Goal: Information Seeking & Learning: Learn about a topic

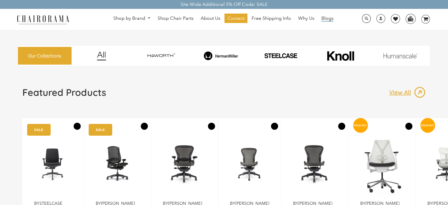
click at [325, 18] on span "Blogs" at bounding box center [328, 18] width 12 height 6
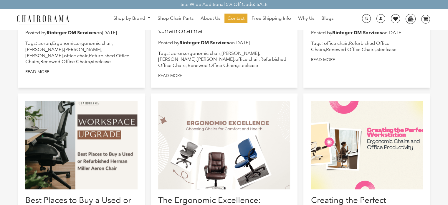
scroll to position [271, 0]
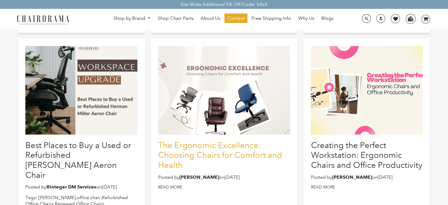
click at [177, 147] on link "The Ergonomic Excellence: Choosing Chairs for Comfort and Health" at bounding box center [220, 154] width 124 height 29
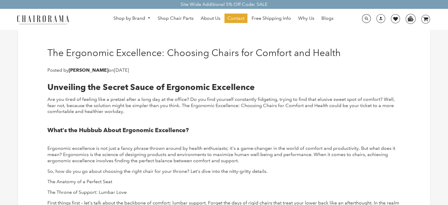
drag, startPoint x: 47, startPoint y: 69, endPoint x: 178, endPoint y: 68, distance: 131.2
copy p "Posted by Lovepreet Dhillon on December 04, 2023"
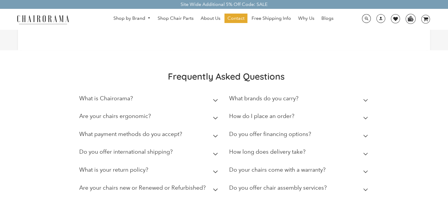
scroll to position [755, 0]
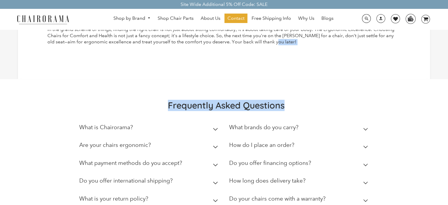
drag, startPoint x: 45, startPoint y: 51, endPoint x: 273, endPoint y: 41, distance: 228.7
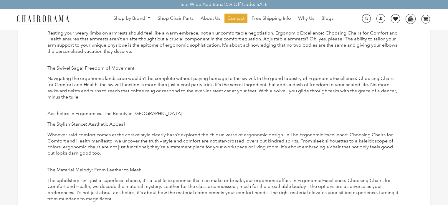
click at [273, 41] on span "Resting your weary limbs on armrests should feel like a warm embrace, not an un…" at bounding box center [222, 42] width 350 height 24
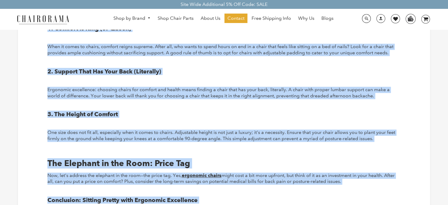
scroll to position [642, 0]
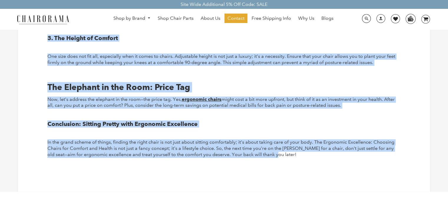
drag, startPoint x: 45, startPoint y: 49, endPoint x: 320, endPoint y: 159, distance: 296.2
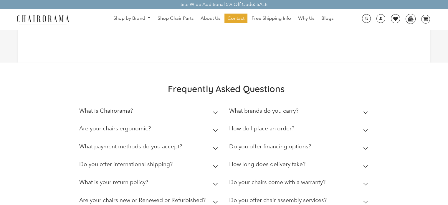
scroll to position [726, 0]
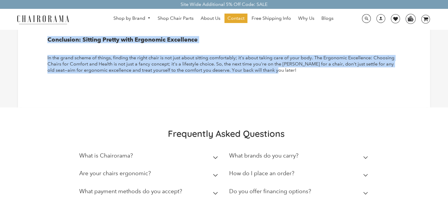
drag, startPoint x: 47, startPoint y: 50, endPoint x: 269, endPoint y: 70, distance: 222.5
copy article "The Ergonomic Excellence: Choosing Chairs for Comfort and Health Posted by Love…"
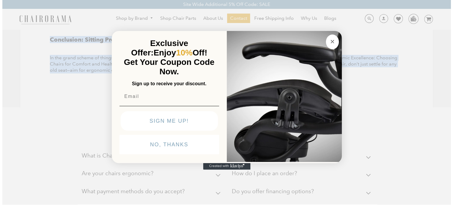
scroll to position [720, 0]
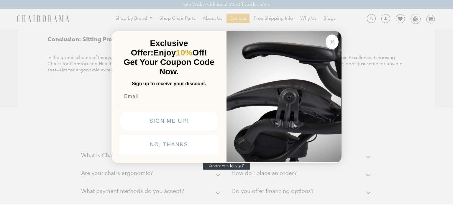
click at [329, 40] on circle "Close dialog" at bounding box center [332, 41] width 7 height 7
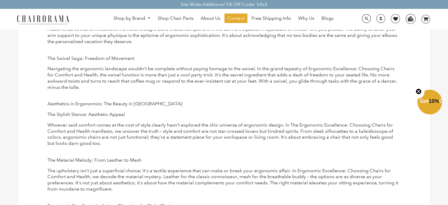
scroll to position [239, 0]
